Goal: Information Seeking & Learning: Check status

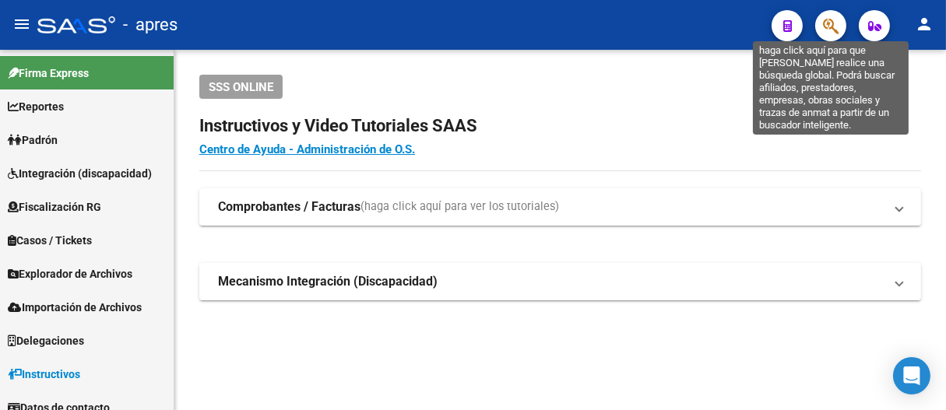
click at [832, 26] on icon "button" at bounding box center [831, 26] width 16 height 18
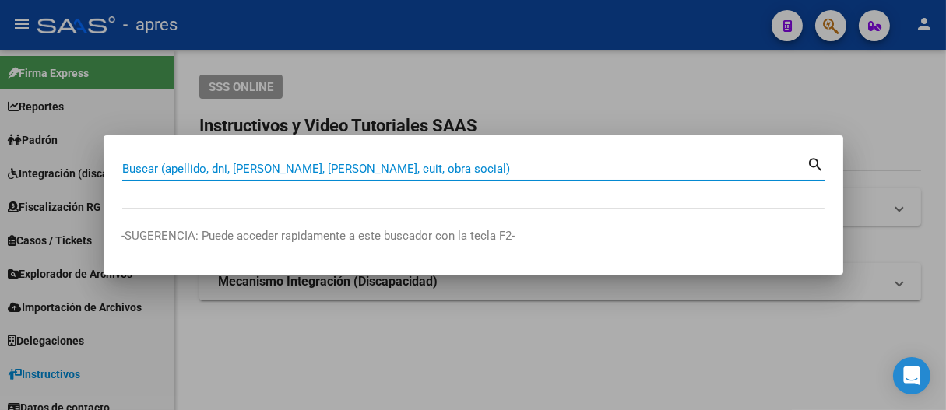
click at [385, 171] on input "Buscar (apellido, dni, [PERSON_NAME], [PERSON_NAME], cuit, obra social)" at bounding box center [464, 169] width 685 height 14
paste input "20413783918"
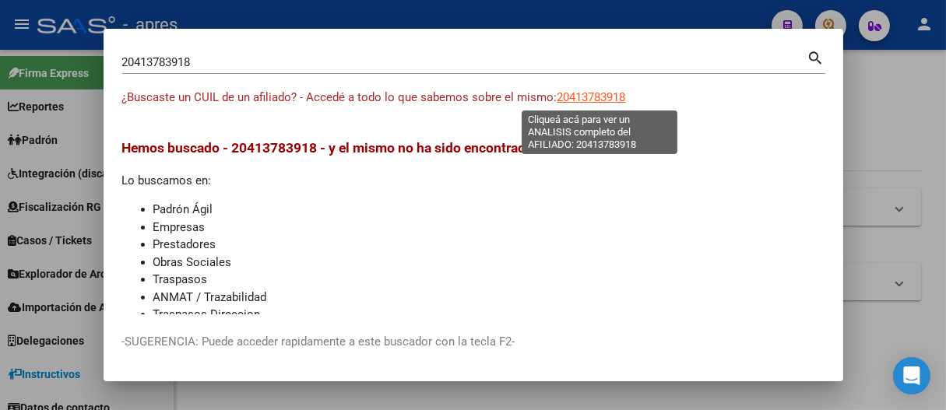
click at [581, 98] on span "20413783918" at bounding box center [592, 97] width 69 height 14
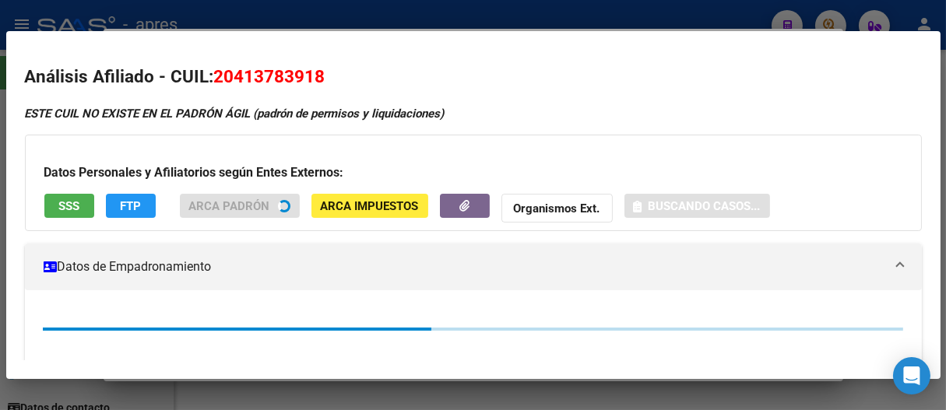
click at [76, 204] on span "SSS" at bounding box center [68, 206] width 21 height 14
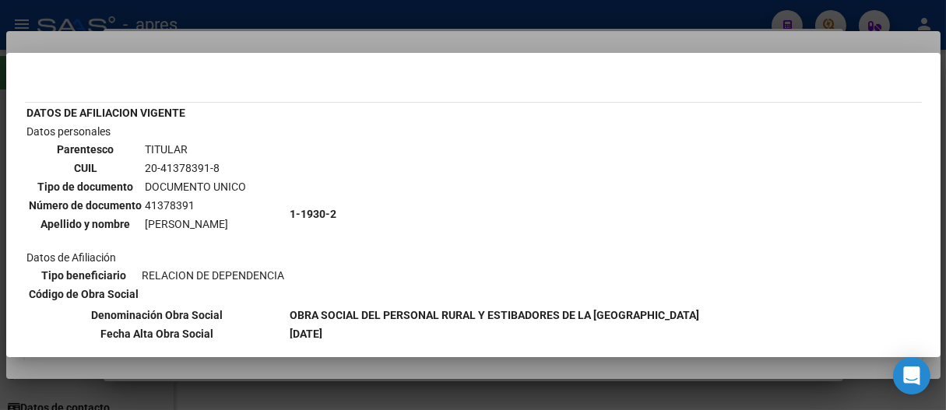
scroll to position [86, 0]
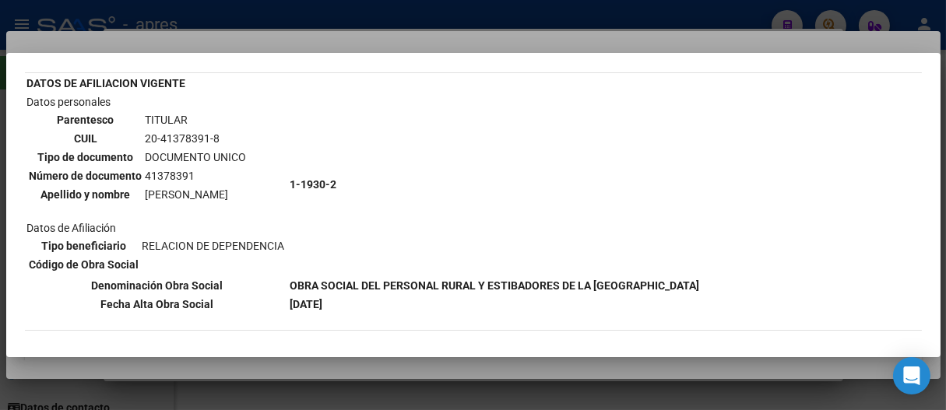
drag, startPoint x: 146, startPoint y: 192, endPoint x: 283, endPoint y: 196, distance: 137.1
click at [283, 196] on td "Datos personales Parentesco TITULAR CUIL 20-41378391-8 Tipo de documento DOCUME…" at bounding box center [157, 184] width 262 height 182
copy table "Parentesco TITULAR CUIL 20-41378391-8 Tipo de documento DOCUMENTO UNICO Número …"
click at [669, 12] on div at bounding box center [473, 205] width 946 height 410
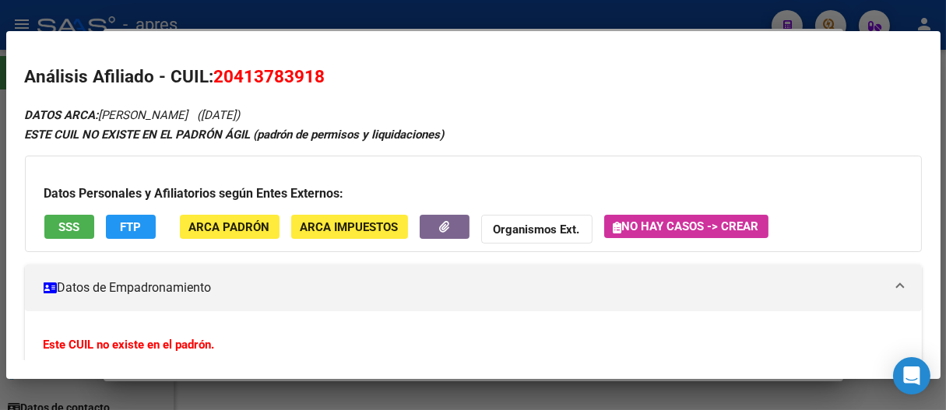
click at [671, 16] on div at bounding box center [473, 205] width 946 height 410
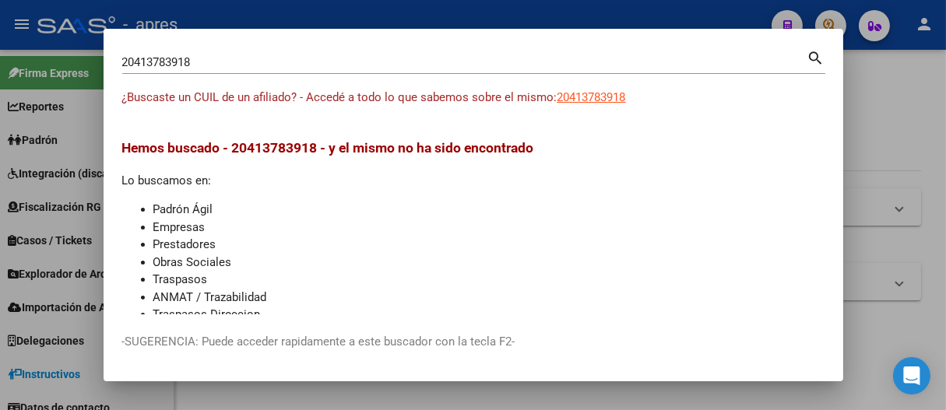
drag, startPoint x: 671, startPoint y: 55, endPoint x: 3, endPoint y: 46, distance: 668.2
click at [0, 46] on div "20413783918 Buscar (apellido, dni, cuil, nro traspaso, cuit, obra social) searc…" at bounding box center [473, 205] width 946 height 410
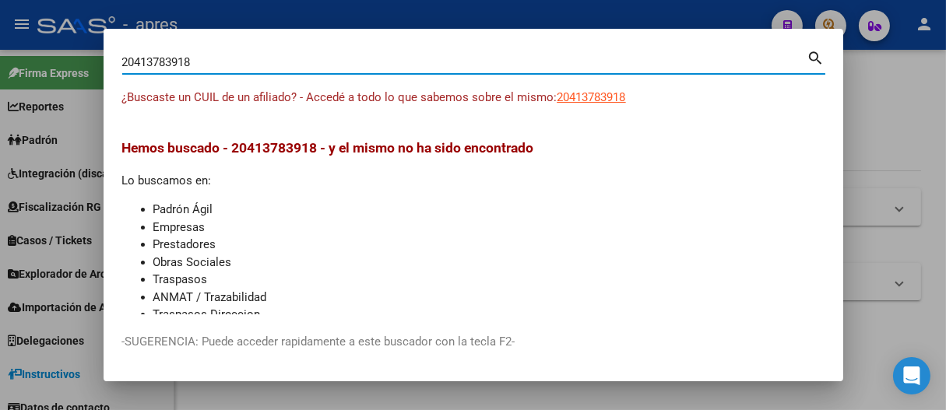
drag, startPoint x: 220, startPoint y: 67, endPoint x: 25, endPoint y: 63, distance: 195.5
click at [25, 63] on div "20413783918 Buscar (apellido, dni, cuil, nro traspaso, cuit, obra social) searc…" at bounding box center [473, 205] width 946 height 410
paste input "06117791"
type input "20406117791"
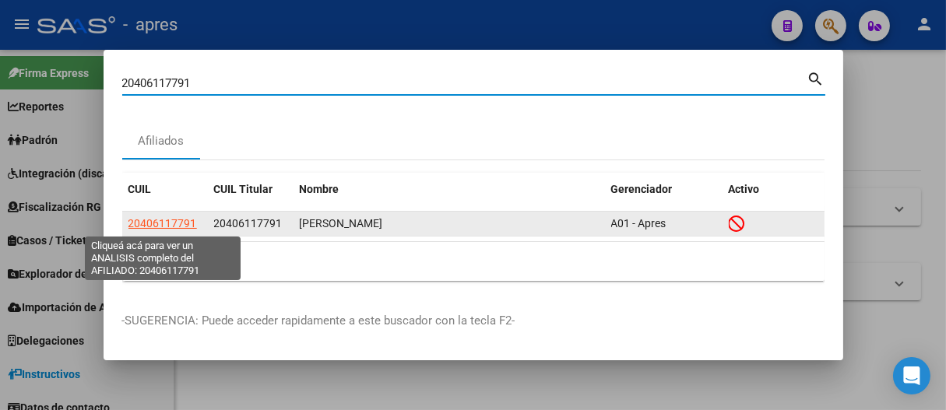
click at [162, 222] on span "20406117791" at bounding box center [162, 223] width 69 height 12
type textarea "20406117791"
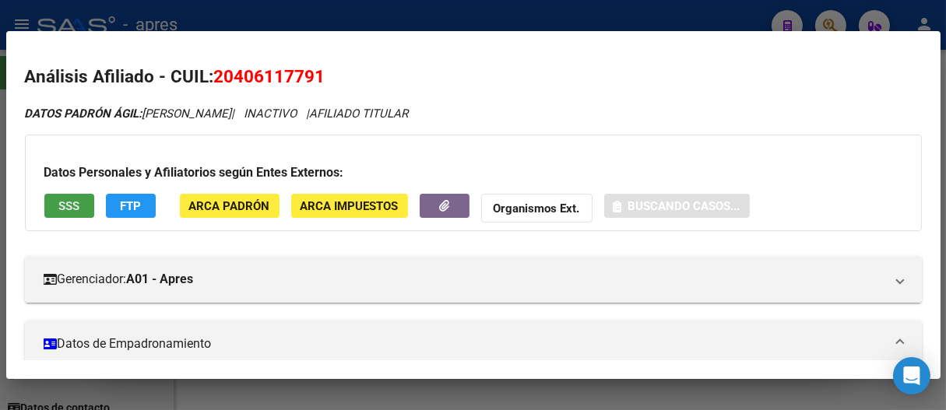
click at [84, 202] on button "SSS" at bounding box center [69, 206] width 50 height 24
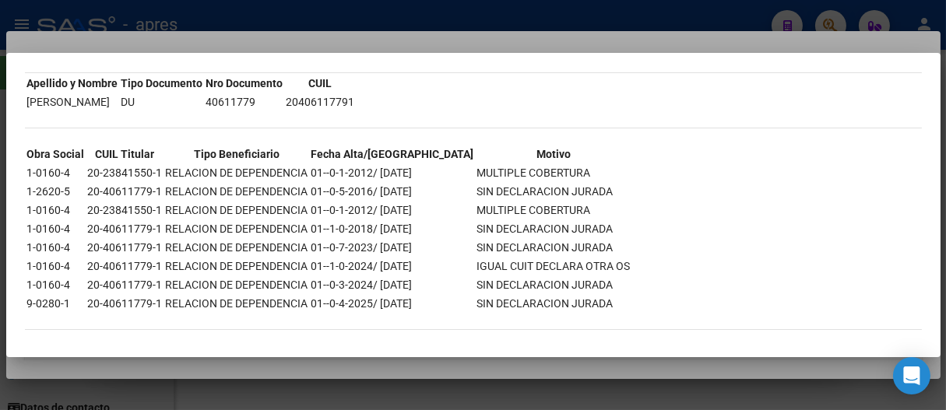
scroll to position [91, 0]
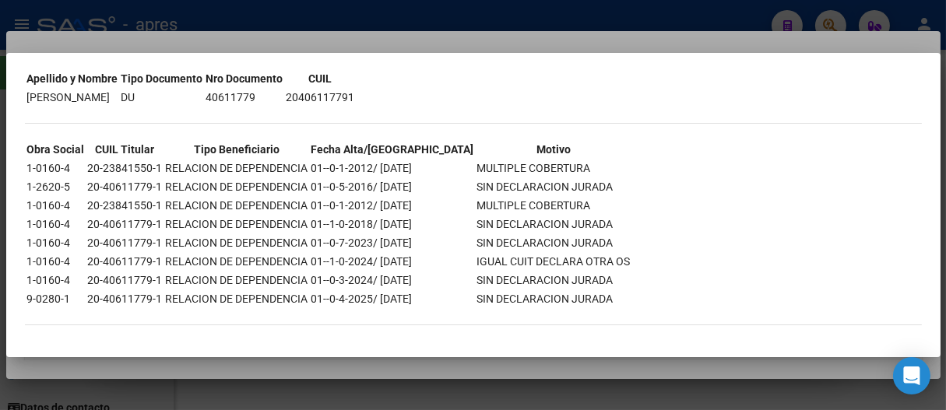
click at [413, 21] on div at bounding box center [473, 205] width 946 height 410
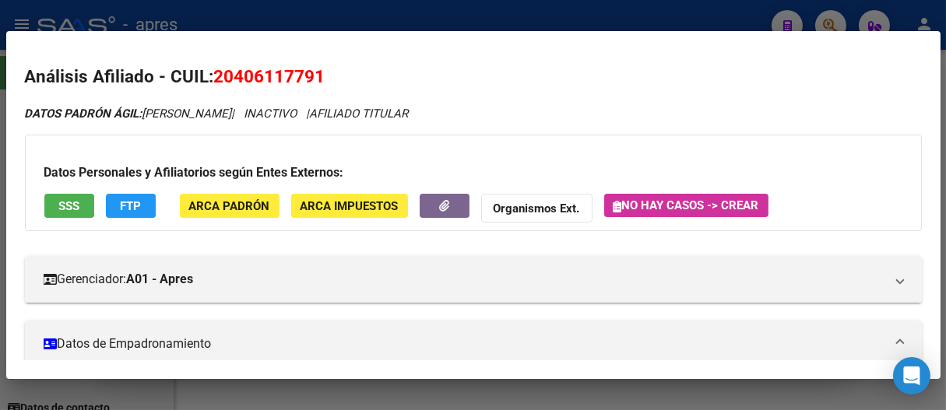
click at [413, 21] on div at bounding box center [473, 205] width 946 height 410
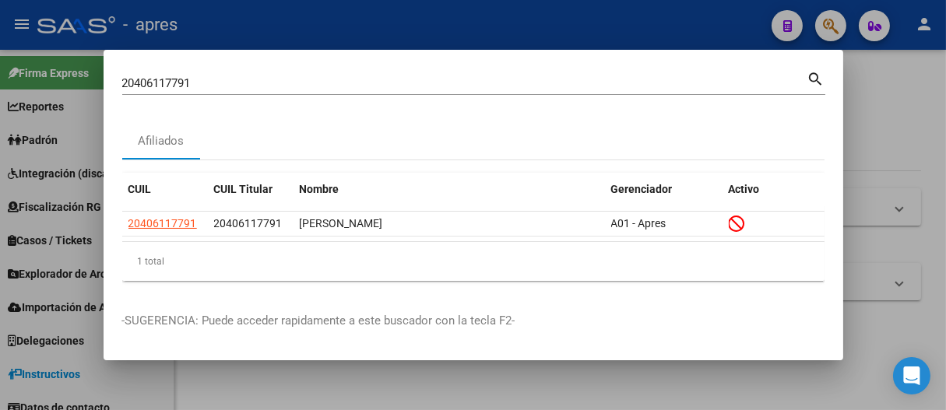
click at [413, 21] on div at bounding box center [473, 205] width 946 height 410
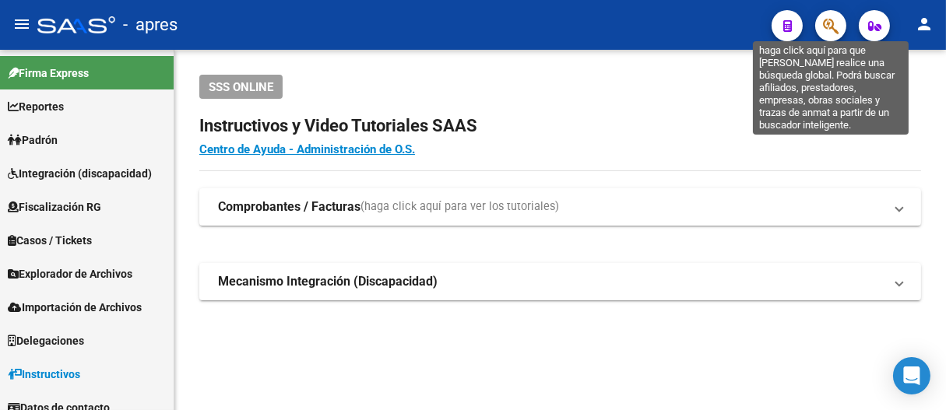
click at [838, 23] on icon "button" at bounding box center [831, 26] width 16 height 18
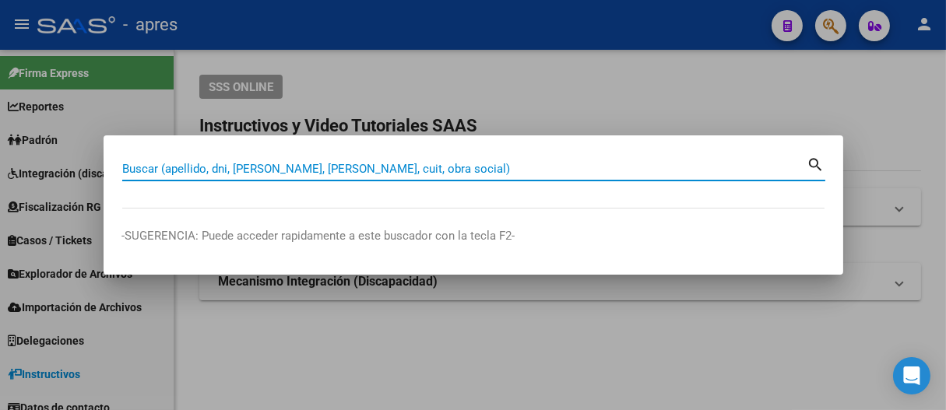
paste input "20-41593595-2"
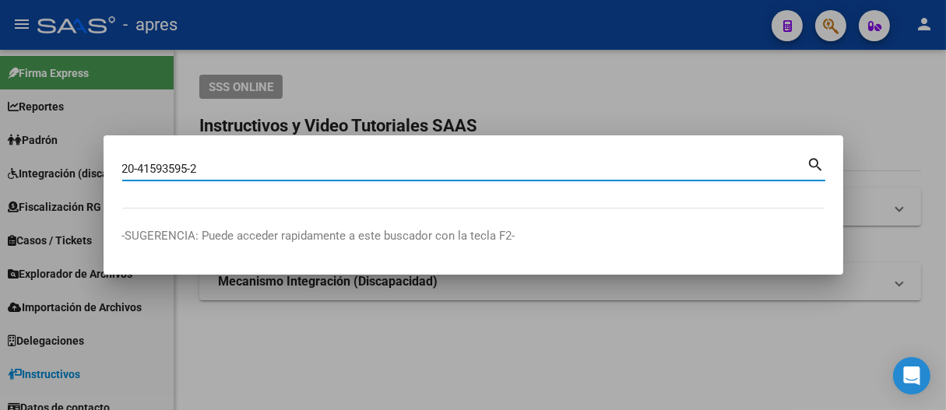
click at [139, 167] on input "20-41593595-2" at bounding box center [464, 169] width 685 height 14
click at [196, 167] on input "2041593595-2" at bounding box center [464, 169] width 685 height 14
type input "20415935952"
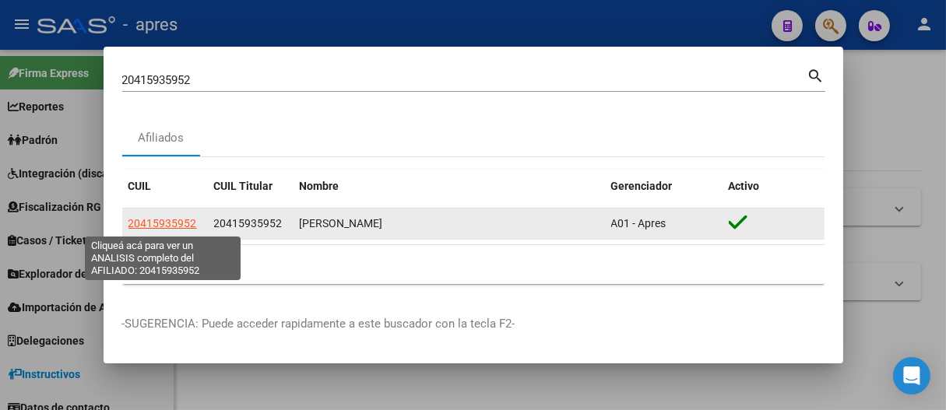
click at [178, 224] on span "20415935952" at bounding box center [162, 223] width 69 height 12
type textarea "20415935952"
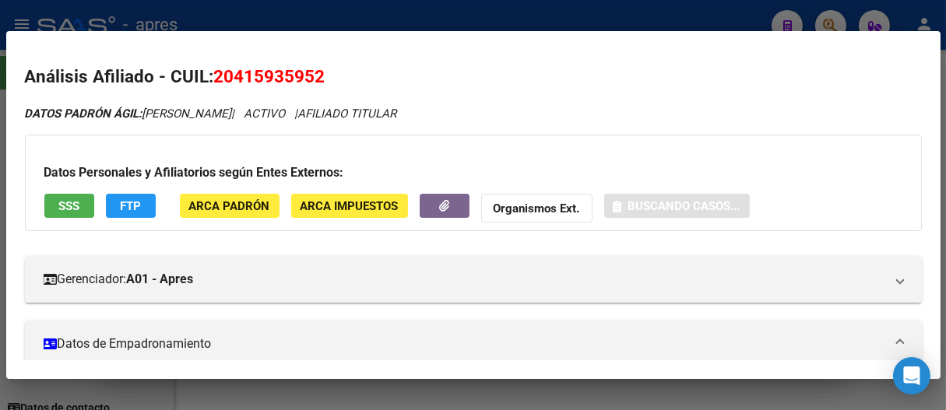
click at [79, 208] on button "SSS" at bounding box center [69, 206] width 50 height 24
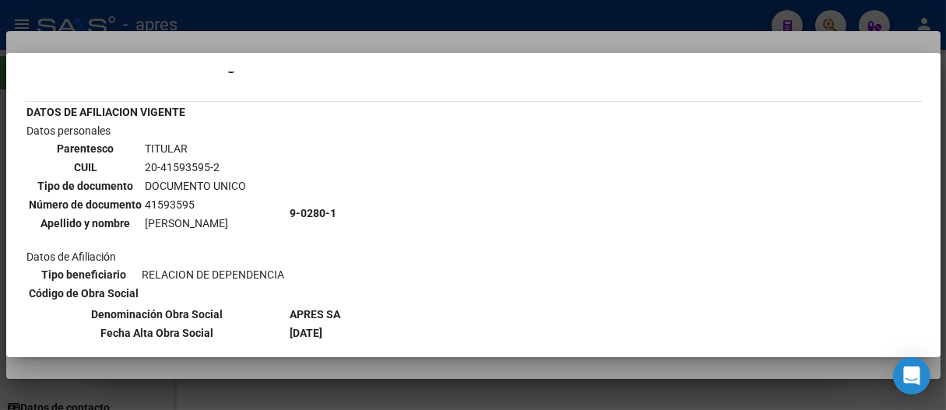
scroll to position [86, 0]
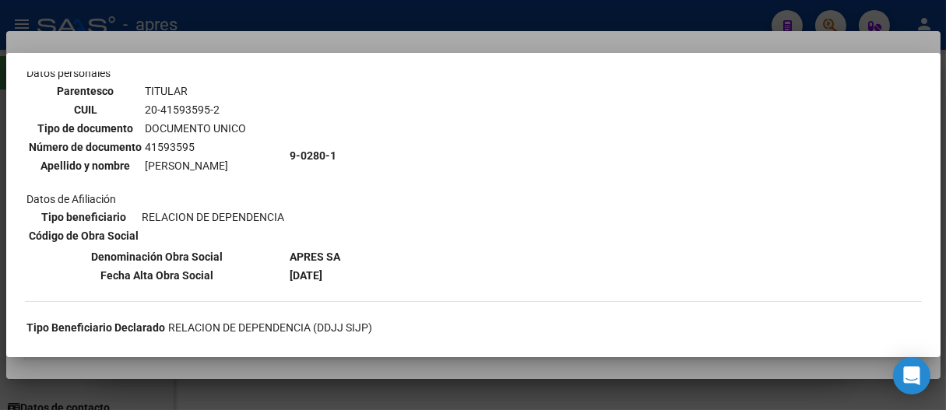
click at [544, 21] on div at bounding box center [473, 205] width 946 height 410
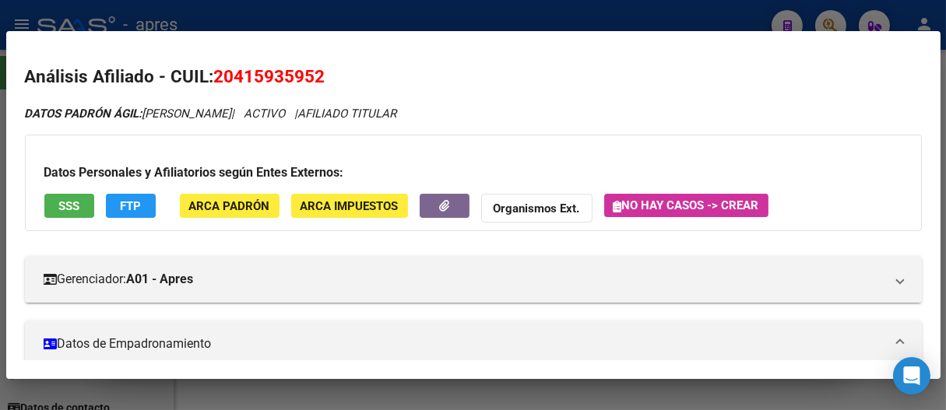
click at [544, 21] on div at bounding box center [473, 205] width 946 height 410
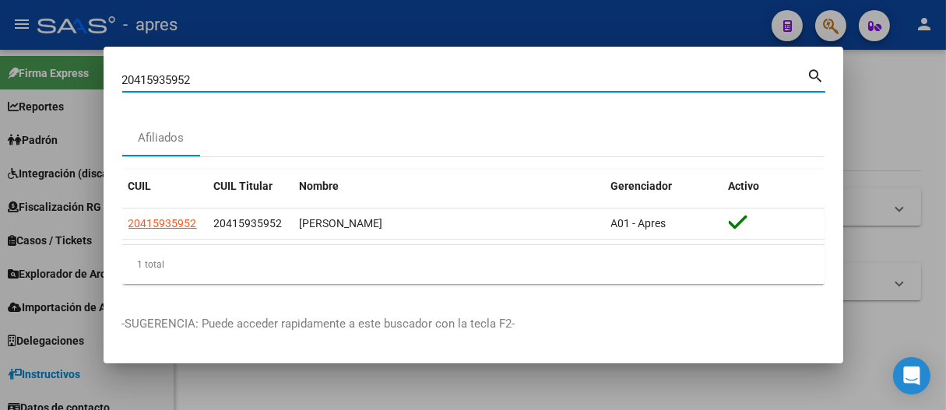
drag, startPoint x: 203, startPoint y: 79, endPoint x: 4, endPoint y: 74, distance: 199.4
click at [4, 74] on div "20415935952 Buscar (apellido, dni, cuil, nro traspaso, cuit, obra social) searc…" at bounding box center [473, 205] width 946 height 410
paste input "21338699"
type input "20421338699"
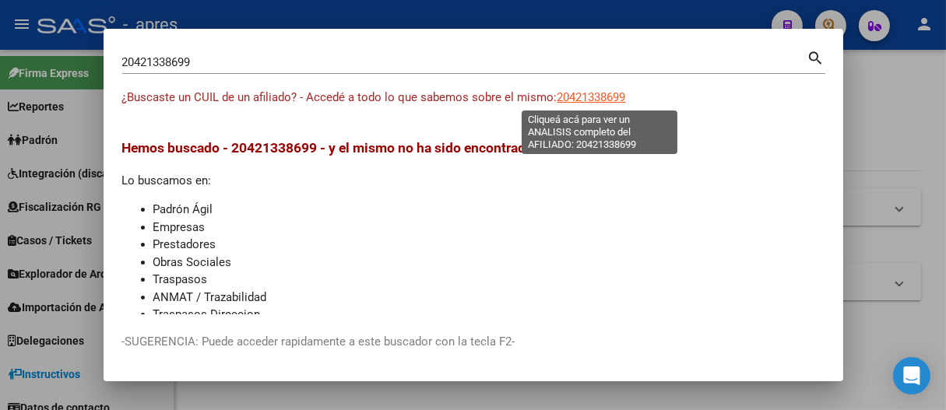
click at [579, 90] on span "20421338699" at bounding box center [592, 97] width 69 height 14
type textarea "20421338699"
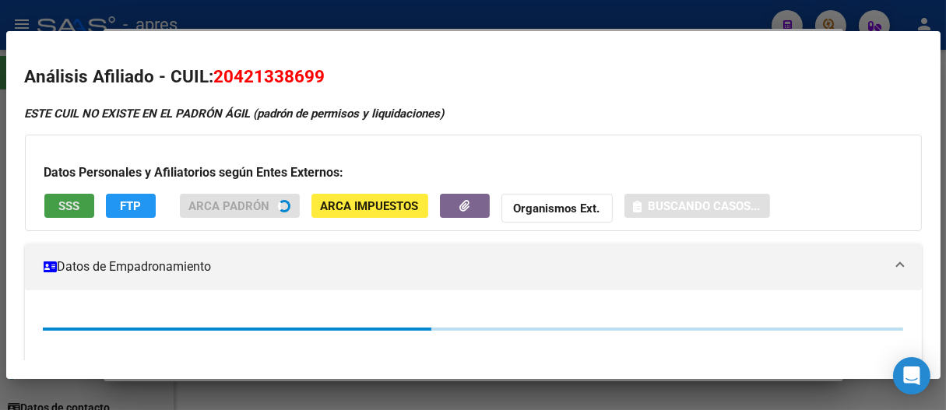
click at [79, 195] on button "SSS" at bounding box center [69, 206] width 50 height 24
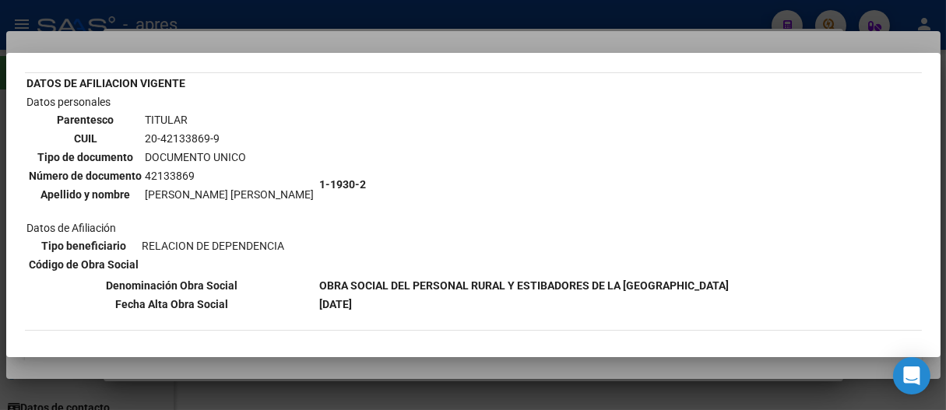
drag, startPoint x: 146, startPoint y: 192, endPoint x: 269, endPoint y: 192, distance: 123.0
click at [269, 192] on td "Datos personales Parentesco TITULAR CUIL 20-42133869-9 Tipo de documento DOCUME…" at bounding box center [171, 184] width 291 height 182
copy table "Parentesco TITULAR CUIL 20-42133869-9 Tipo de documento DOCUMENTO UNICO Número …"
drag, startPoint x: 144, startPoint y: 134, endPoint x: 237, endPoint y: 134, distance: 92.7
click at [237, 134] on td "20-42133869-9" at bounding box center [230, 138] width 171 height 17
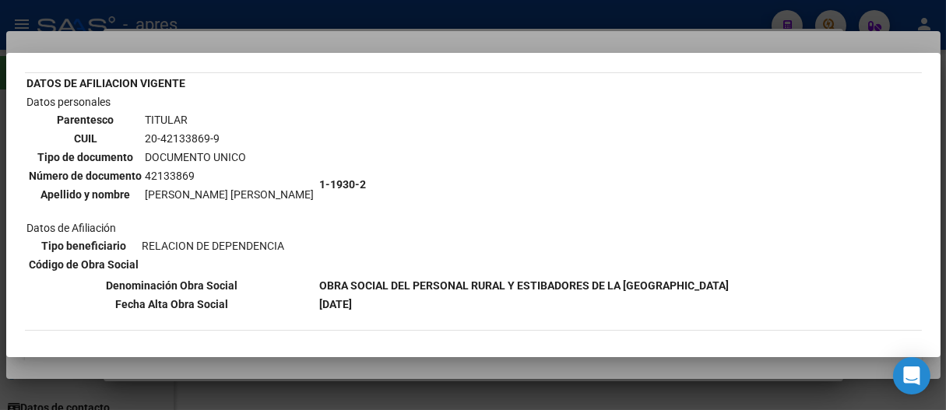
copy td "20-42133869-9"
click at [548, 14] on div at bounding box center [473, 205] width 946 height 410
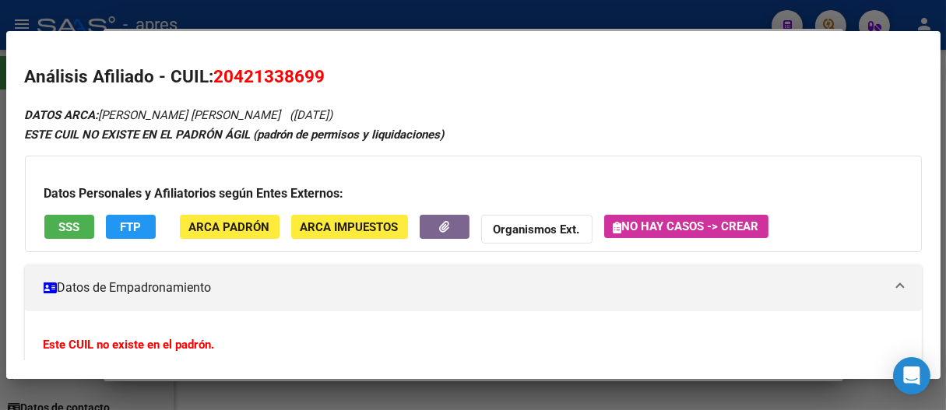
click at [548, 14] on div at bounding box center [473, 205] width 946 height 410
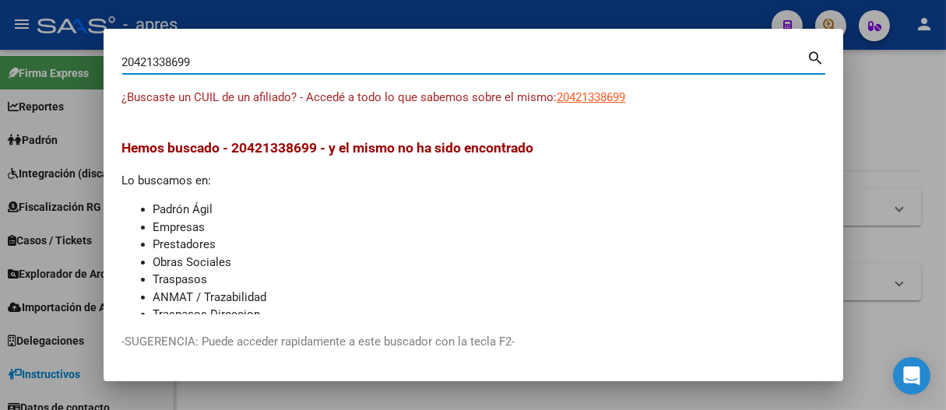
drag, startPoint x: 467, startPoint y: 59, endPoint x: 53, endPoint y: 76, distance: 414.6
click at [53, 76] on div "20421338699 Buscar (apellido, dni, cuil, nro traspaso, cuit, obra social) searc…" at bounding box center [473, 205] width 946 height 410
paste input "06117791"
type input "20406117791"
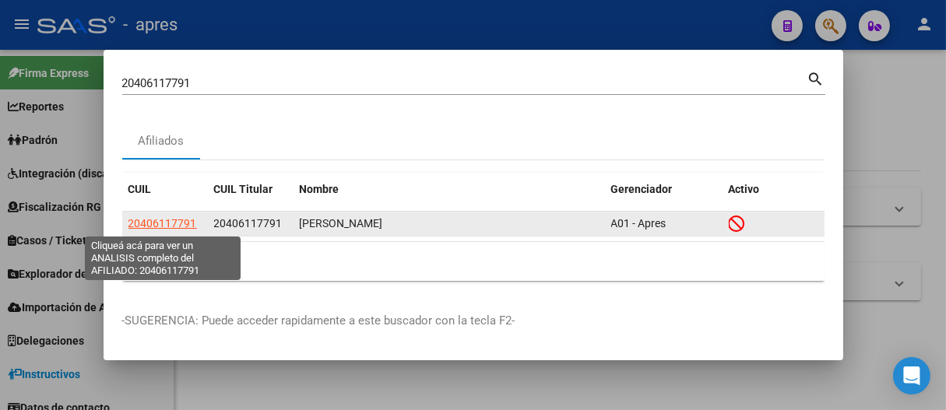
click at [167, 224] on span "20406117791" at bounding box center [162, 223] width 69 height 12
type textarea "20406117791"
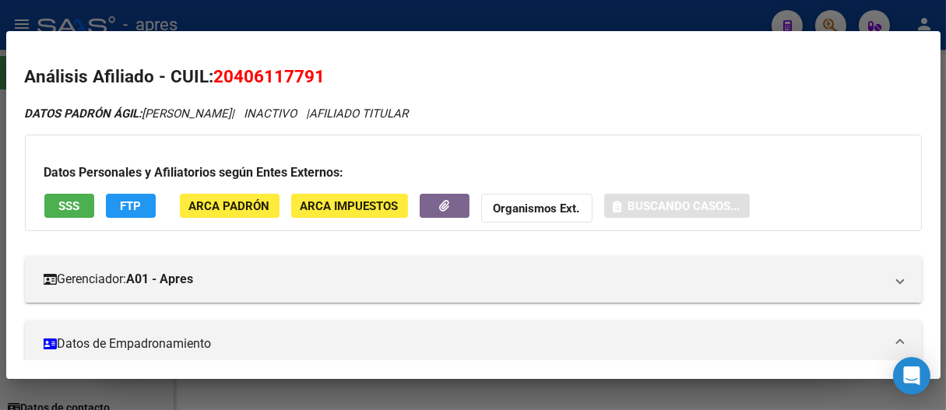
click at [86, 203] on button "SSS" at bounding box center [69, 206] width 50 height 24
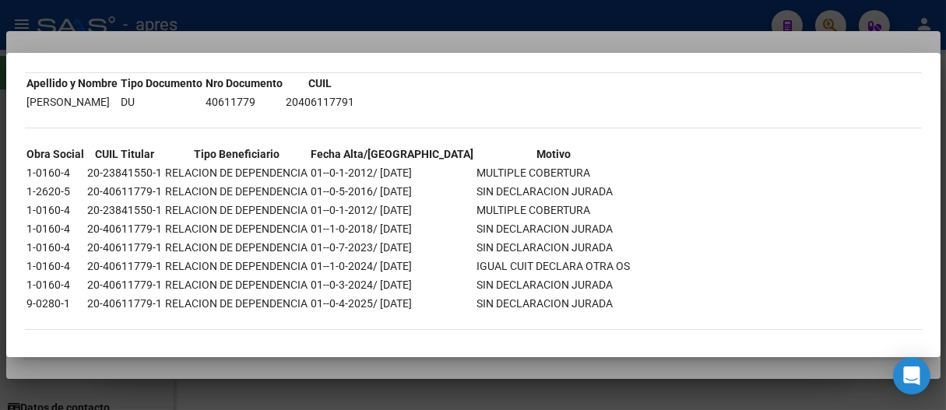
click at [461, 28] on div at bounding box center [473, 205] width 946 height 410
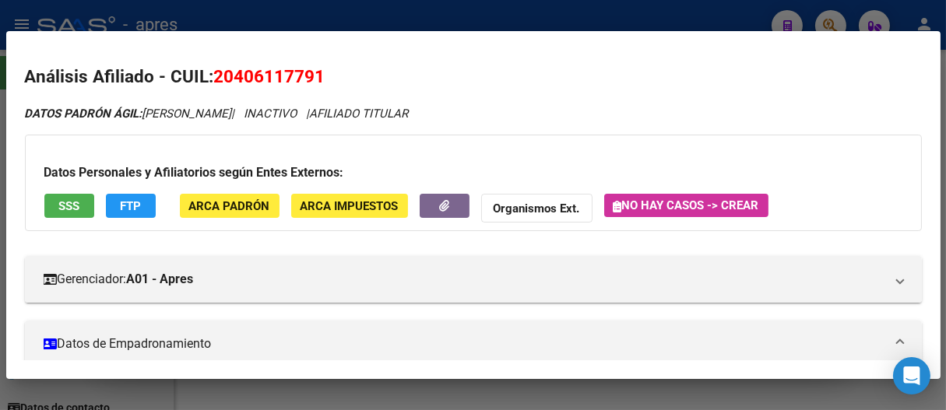
click at [461, 28] on div at bounding box center [473, 205] width 946 height 410
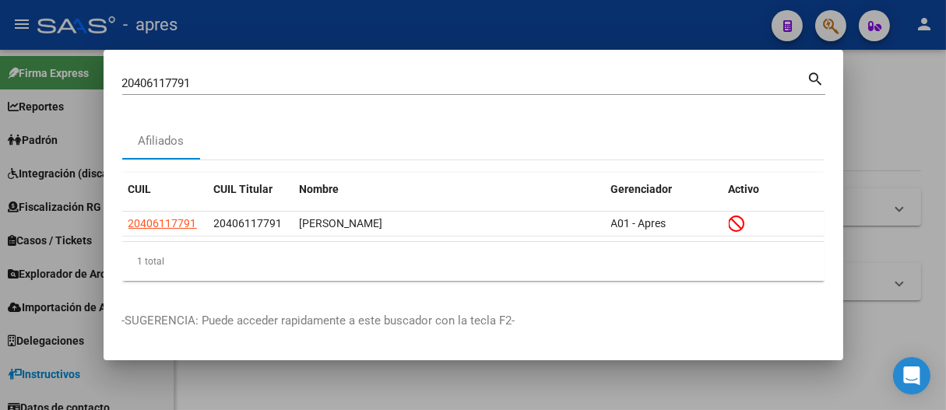
click at [462, 32] on div at bounding box center [473, 205] width 946 height 410
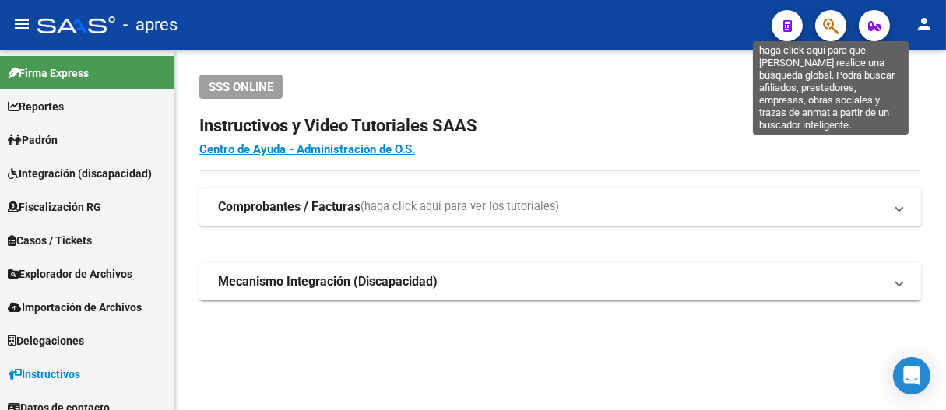
click at [834, 19] on icon "button" at bounding box center [831, 26] width 16 height 18
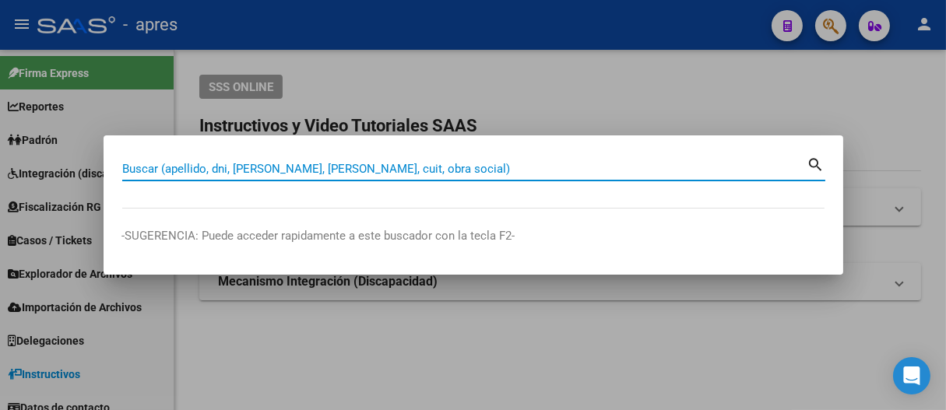
paste input "20422396404"
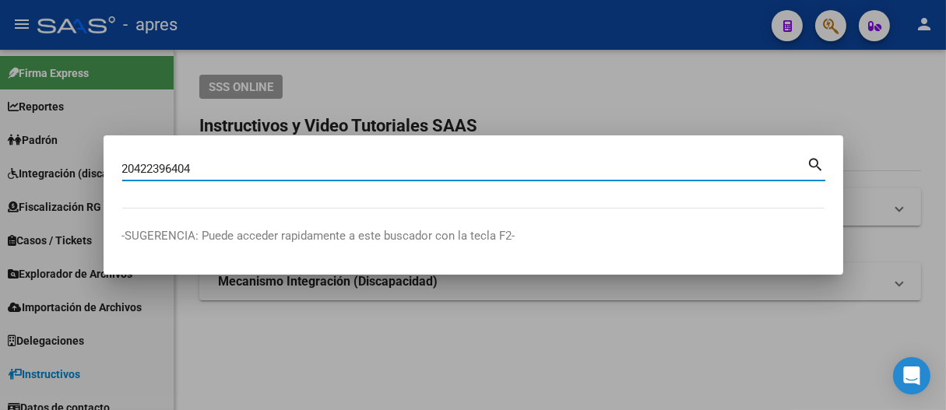
type input "20422396404"
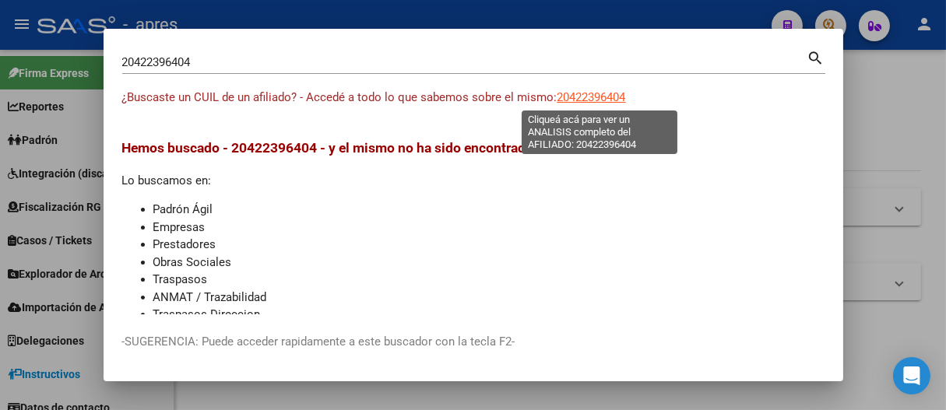
click at [586, 93] on span "20422396404" at bounding box center [592, 97] width 69 height 14
type textarea "20422396404"
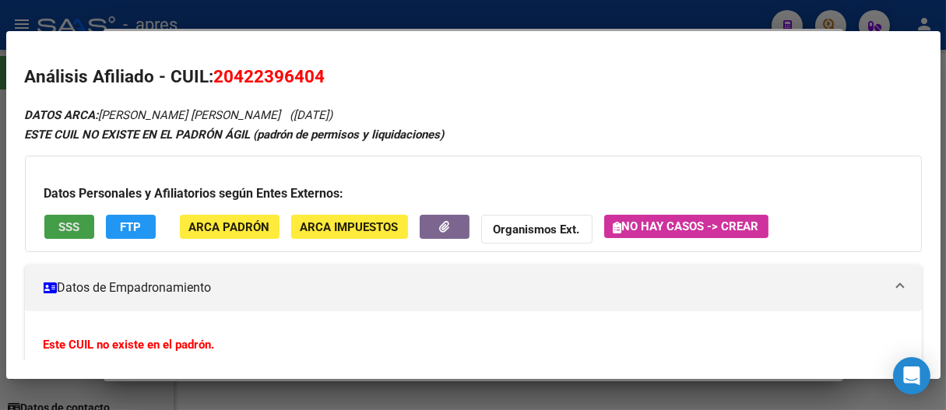
click at [72, 216] on button "SSS" at bounding box center [69, 227] width 50 height 24
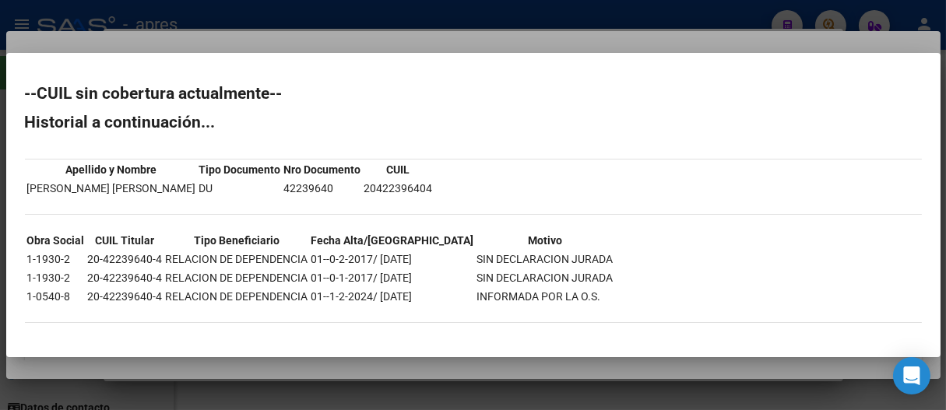
click at [466, 24] on div at bounding box center [473, 205] width 946 height 410
